Goal: Task Accomplishment & Management: Manage account settings

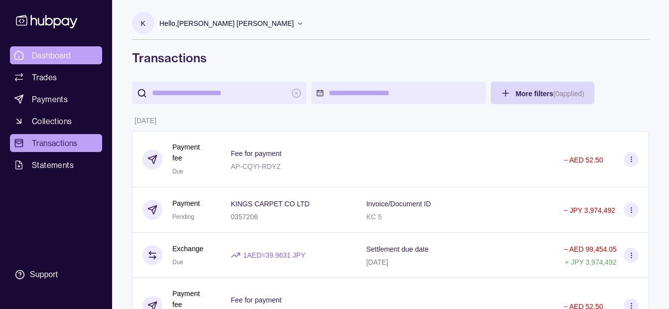
click at [35, 54] on span "Dashboard" at bounding box center [51, 55] width 39 height 12
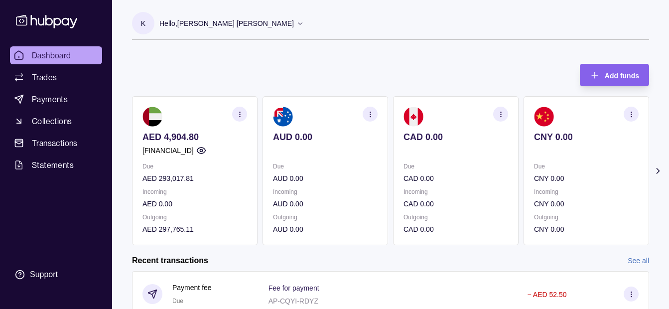
click at [221, 21] on p "Hello, Khalid Khan Rahmat Gul" at bounding box center [226, 23] width 134 height 11
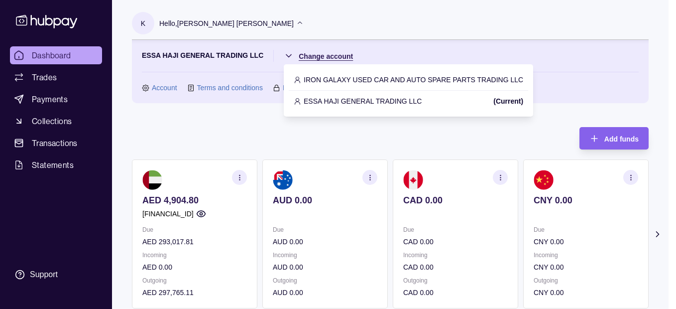
click at [331, 59] on html "Dashboard Trades Payments Collections Transactions Statements Support K Hello, …" at bounding box center [338, 296] width 676 height 593
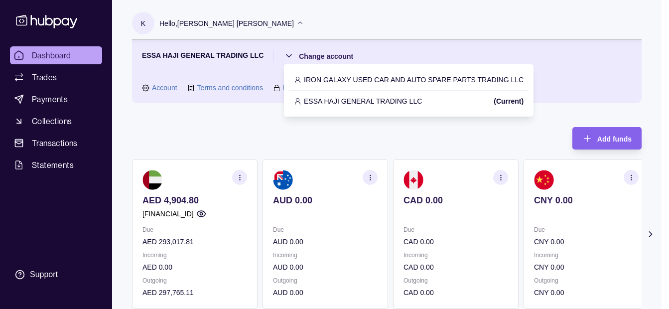
click at [215, 129] on html "Dashboard Trades Payments Collections Transactions Statements Support K Hello, …" at bounding box center [334, 296] width 669 height 593
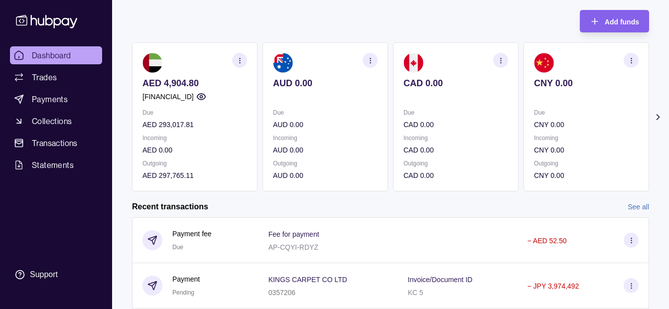
scroll to position [100, 0]
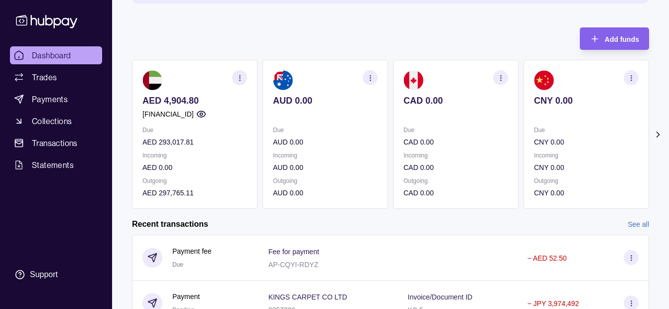
click at [660, 136] on icon at bounding box center [658, 134] width 10 height 10
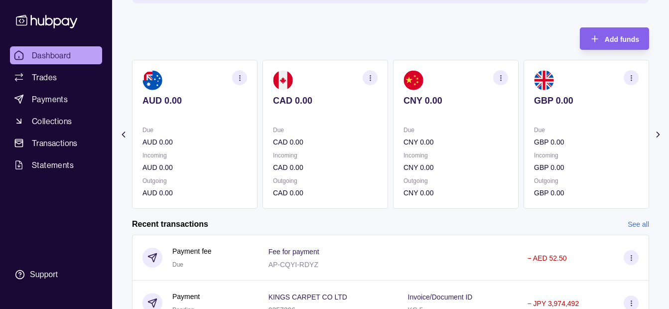
click at [660, 136] on icon at bounding box center [658, 134] width 10 height 10
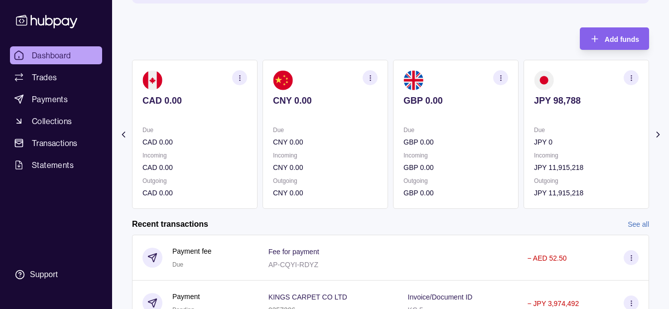
click at [660, 136] on icon at bounding box center [658, 134] width 10 height 10
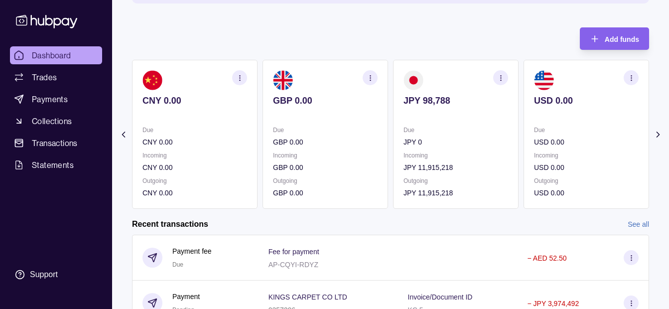
click at [660, 136] on icon at bounding box center [658, 134] width 10 height 10
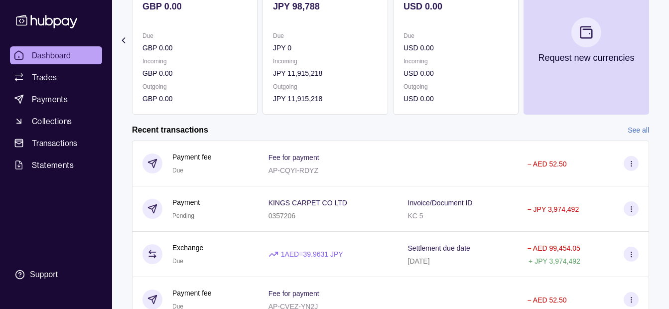
scroll to position [0, 0]
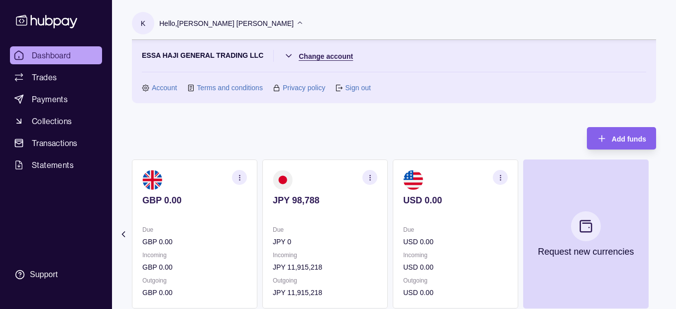
click at [334, 55] on html "Dashboard Trades Payments Collections Transactions Statements Support K Hello, …" at bounding box center [338, 296] width 676 height 593
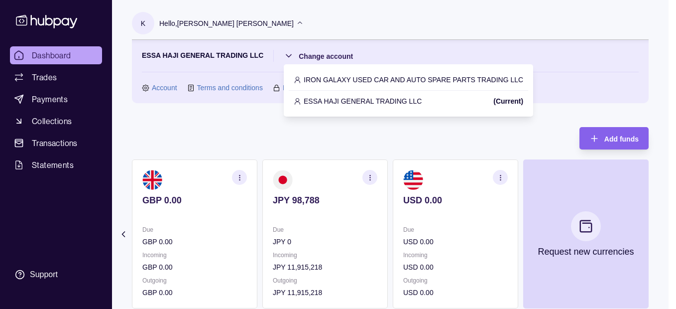
click at [354, 94] on div "ESSA HAJI GENERAL TRADING LLC (Current)" at bounding box center [408, 101] width 239 height 21
click at [331, 60] on html "Dashboard Trades Payments Collections Transactions Statements Support K Hello, …" at bounding box center [338, 296] width 676 height 593
click at [333, 100] on p "ESSA HAJI GENERAL TRADING LLC" at bounding box center [363, 101] width 118 height 11
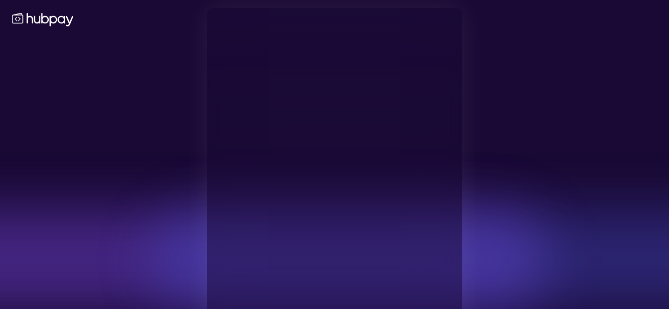
type input "**********"
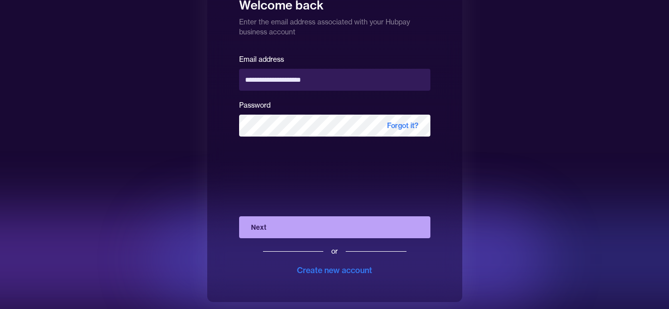
scroll to position [36, 0]
